Goal: Task Accomplishment & Management: Manage account settings

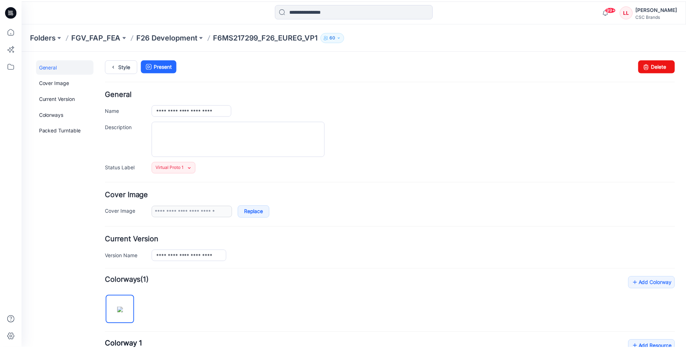
scroll to position [292, 0]
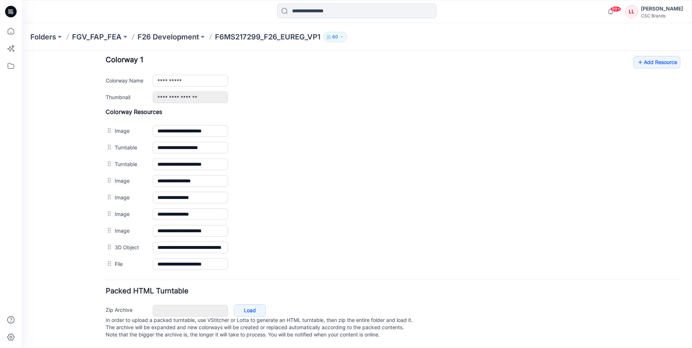
click at [11, 7] on icon at bounding box center [11, 12] width 12 height 12
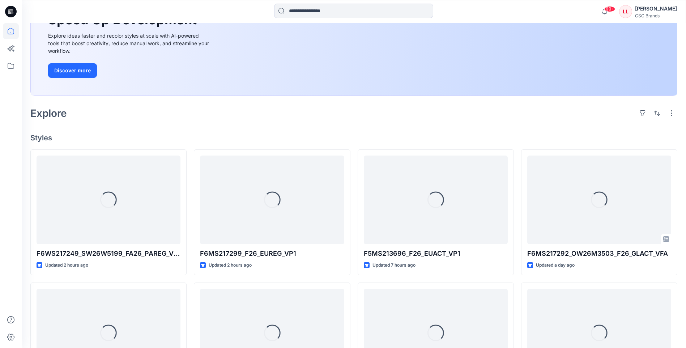
scroll to position [72, 0]
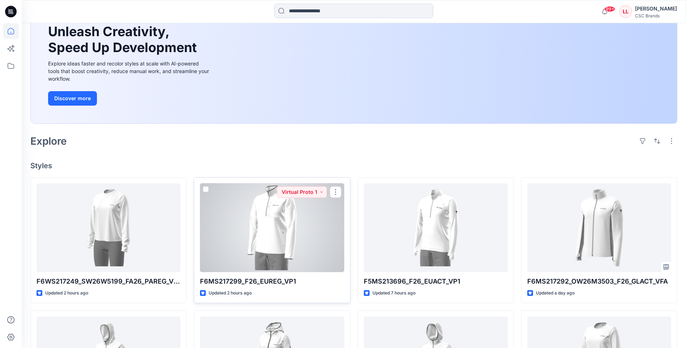
click at [299, 234] on div at bounding box center [272, 227] width 144 height 89
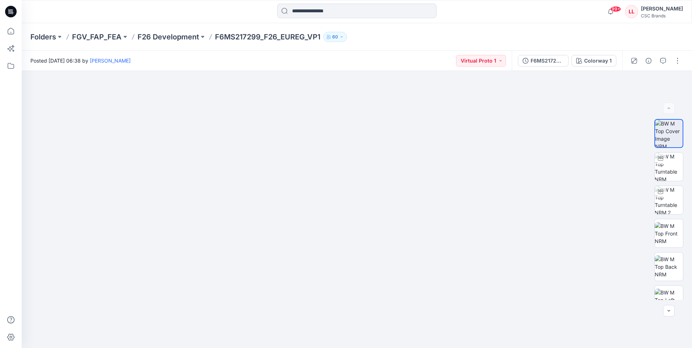
click at [10, 11] on icon at bounding box center [11, 12] width 12 height 12
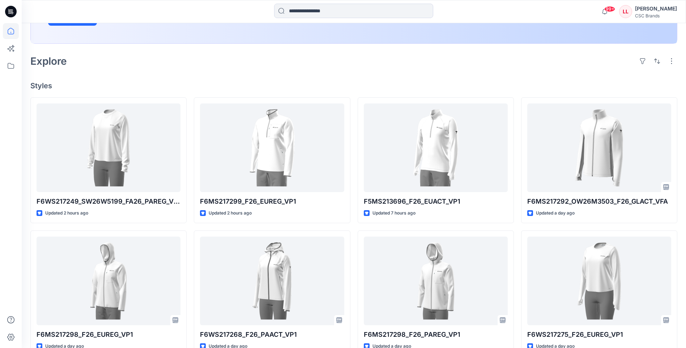
scroll to position [111, 0]
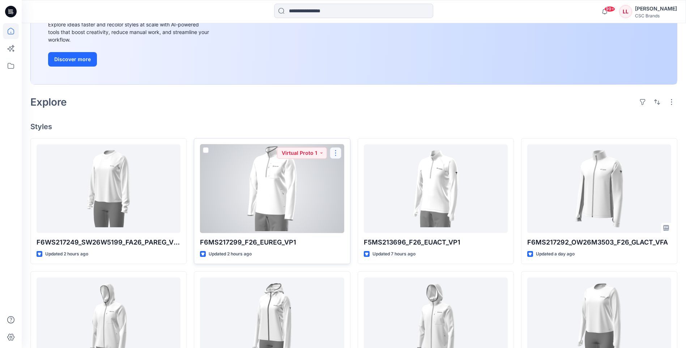
click at [337, 153] on button "button" at bounding box center [336, 153] width 12 height 12
click at [351, 168] on p "Edit" at bounding box center [349, 170] width 9 height 8
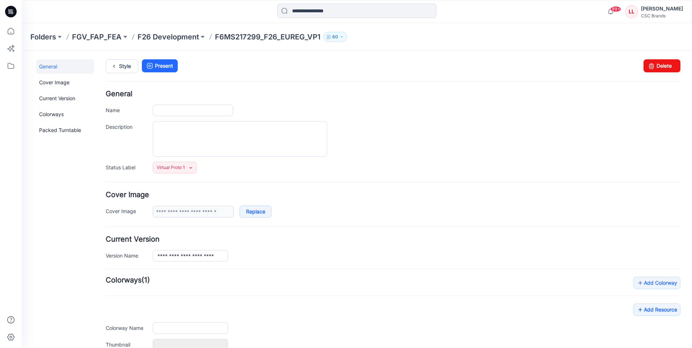
scroll to position [72, 0]
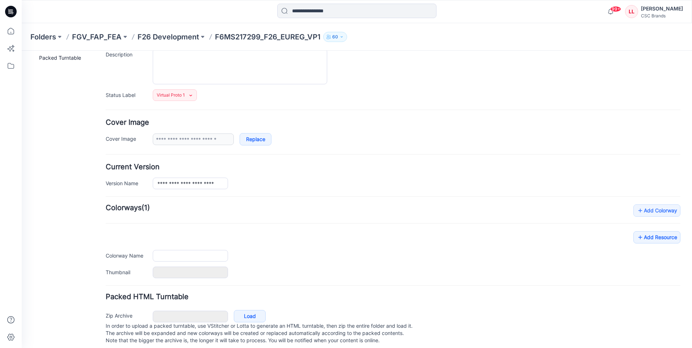
type input "**********"
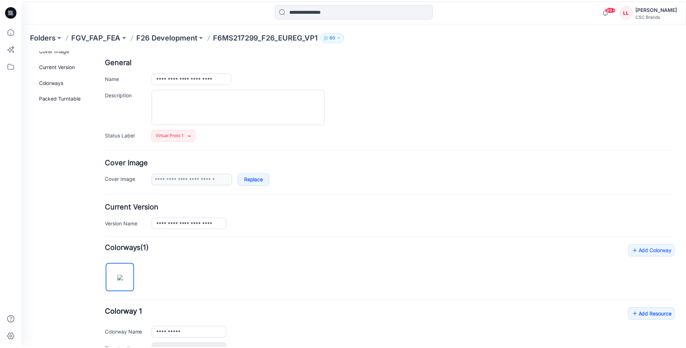
scroll to position [0, 0]
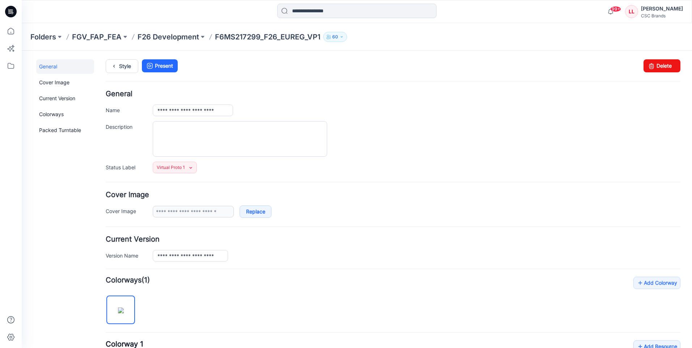
click at [10, 9] on icon at bounding box center [11, 12] width 12 height 12
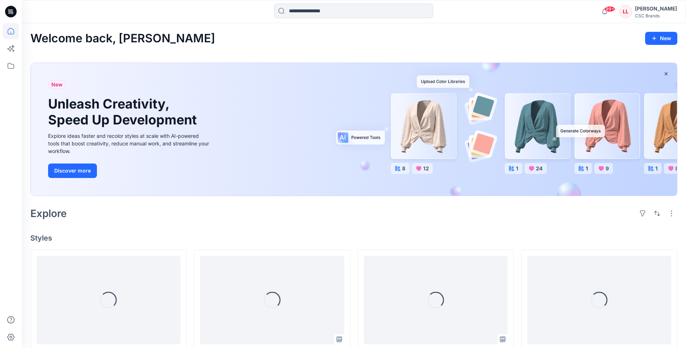
scroll to position [72, 0]
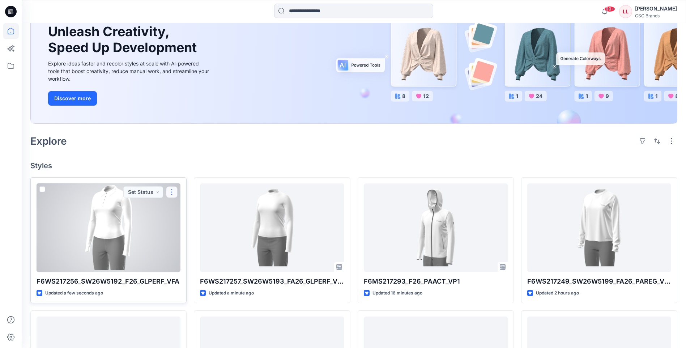
click at [172, 194] on button "button" at bounding box center [172, 192] width 12 height 12
click at [191, 213] on button "Edit" at bounding box center [207, 208] width 78 height 13
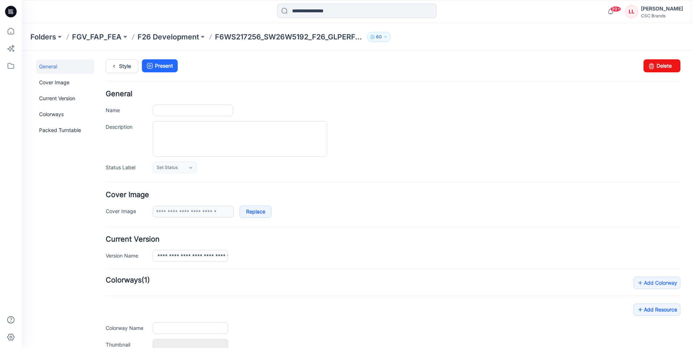
type input "**********"
click at [191, 170] on icon at bounding box center [191, 168] width 6 height 6
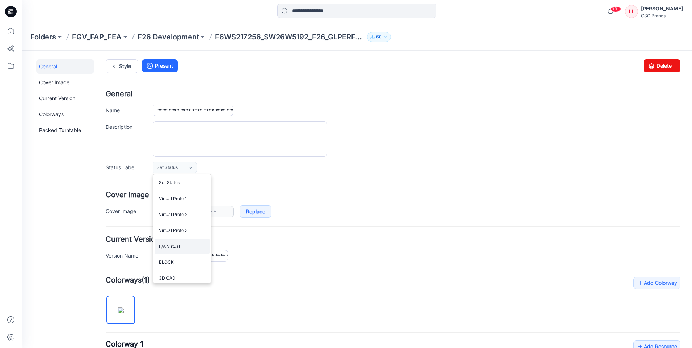
click at [179, 248] on link "F/A Virtual" at bounding box center [182, 246] width 55 height 15
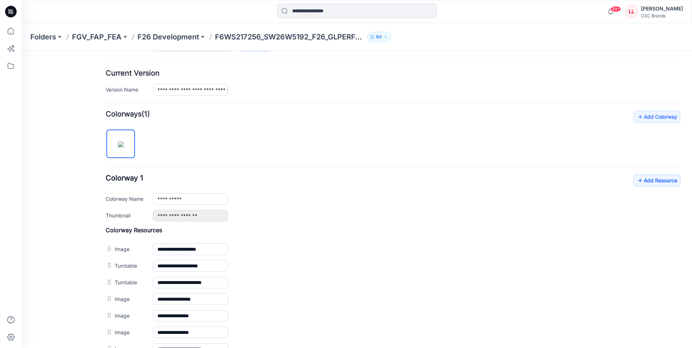
scroll to position [253, 0]
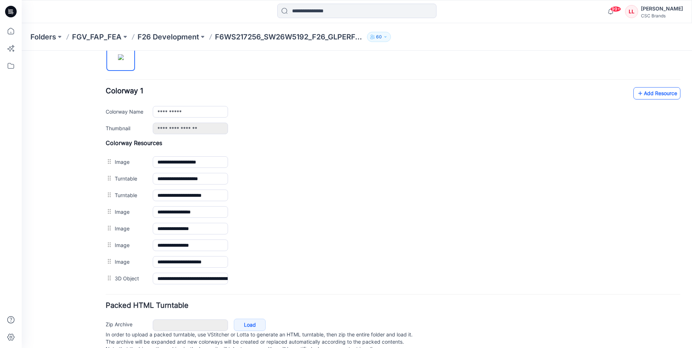
click at [655, 96] on link "Add Resource" at bounding box center [656, 93] width 47 height 12
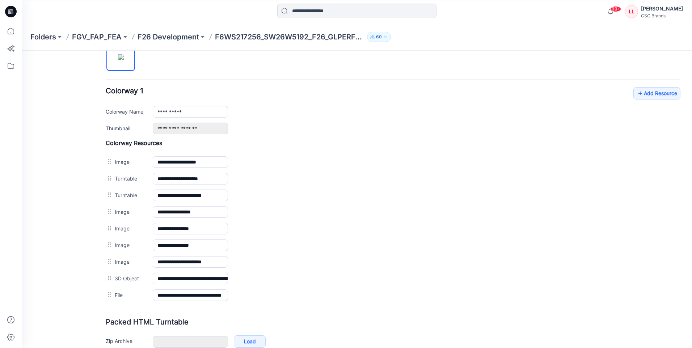
click at [7, 10] on icon at bounding box center [11, 12] width 12 height 12
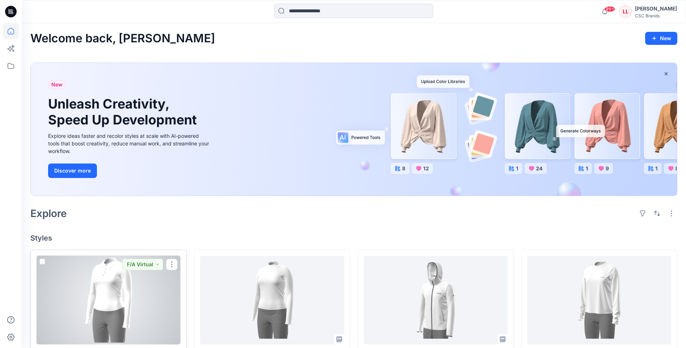
click at [145, 290] on div at bounding box center [109, 300] width 144 height 89
